Goal: Transaction & Acquisition: Purchase product/service

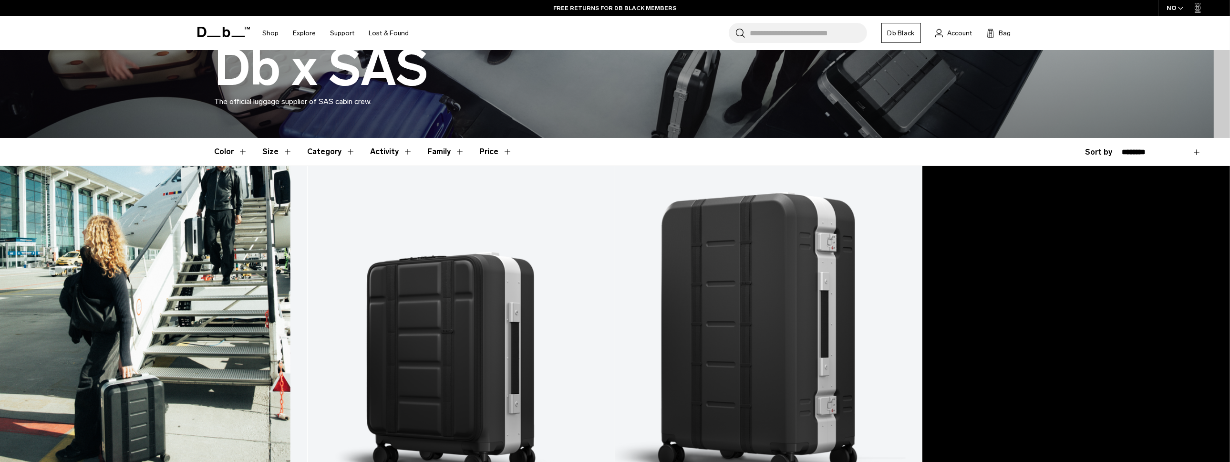
scroll to position [129, 0]
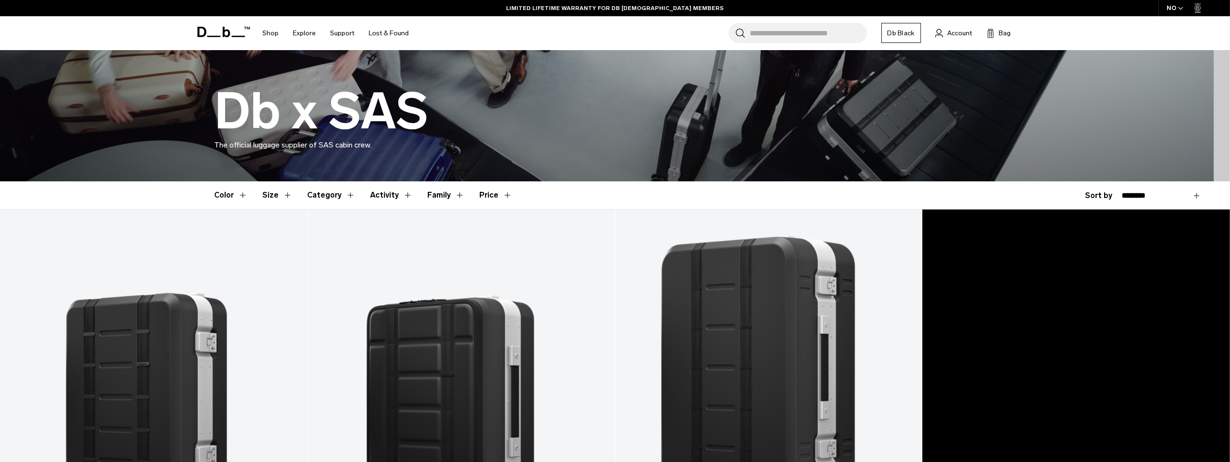
click at [269, 197] on button "Size" at bounding box center [278, 195] width 30 height 28
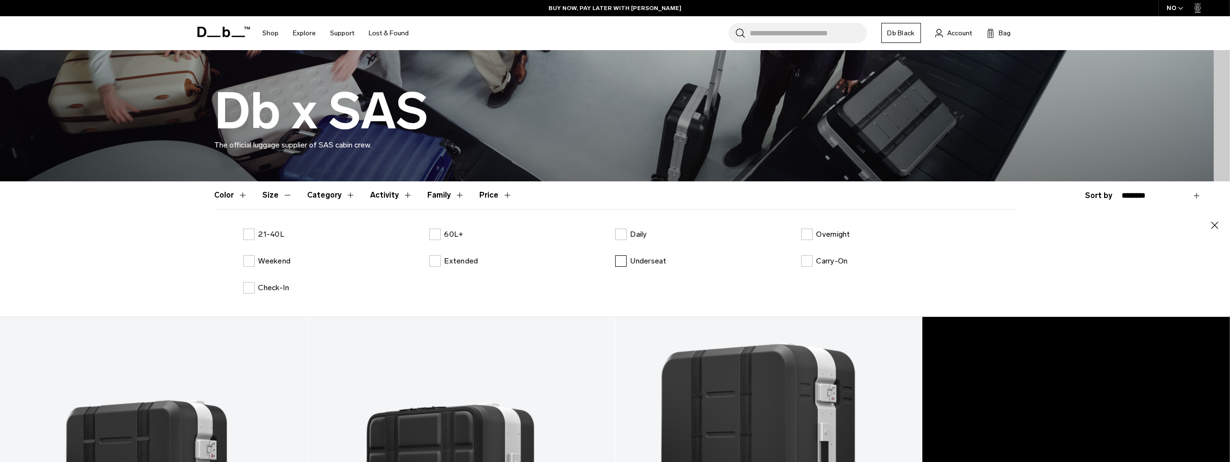
click at [617, 261] on label "Underseat" at bounding box center [641, 260] width 52 height 11
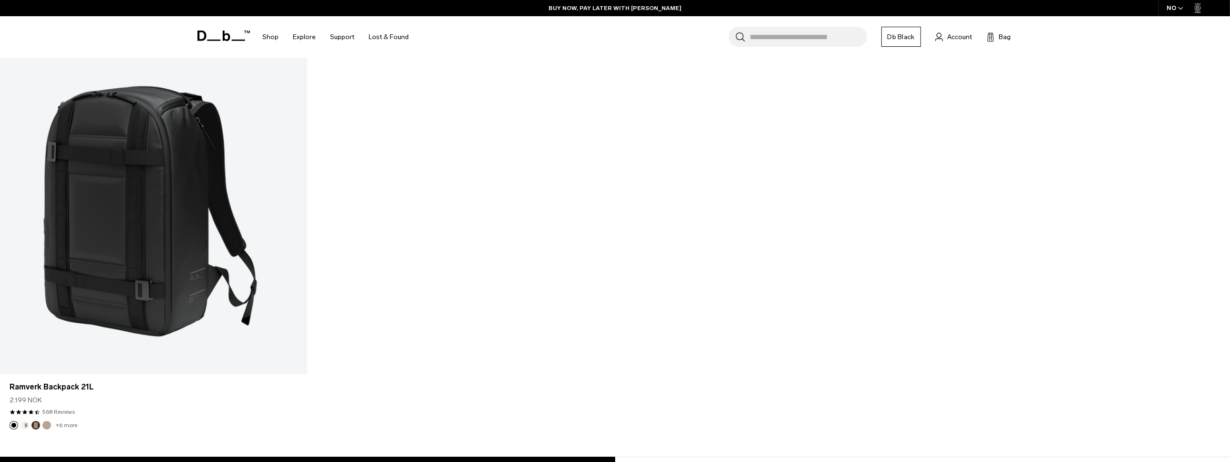
scroll to position [463, 0]
